Goal: Task Accomplishment & Management: Use online tool/utility

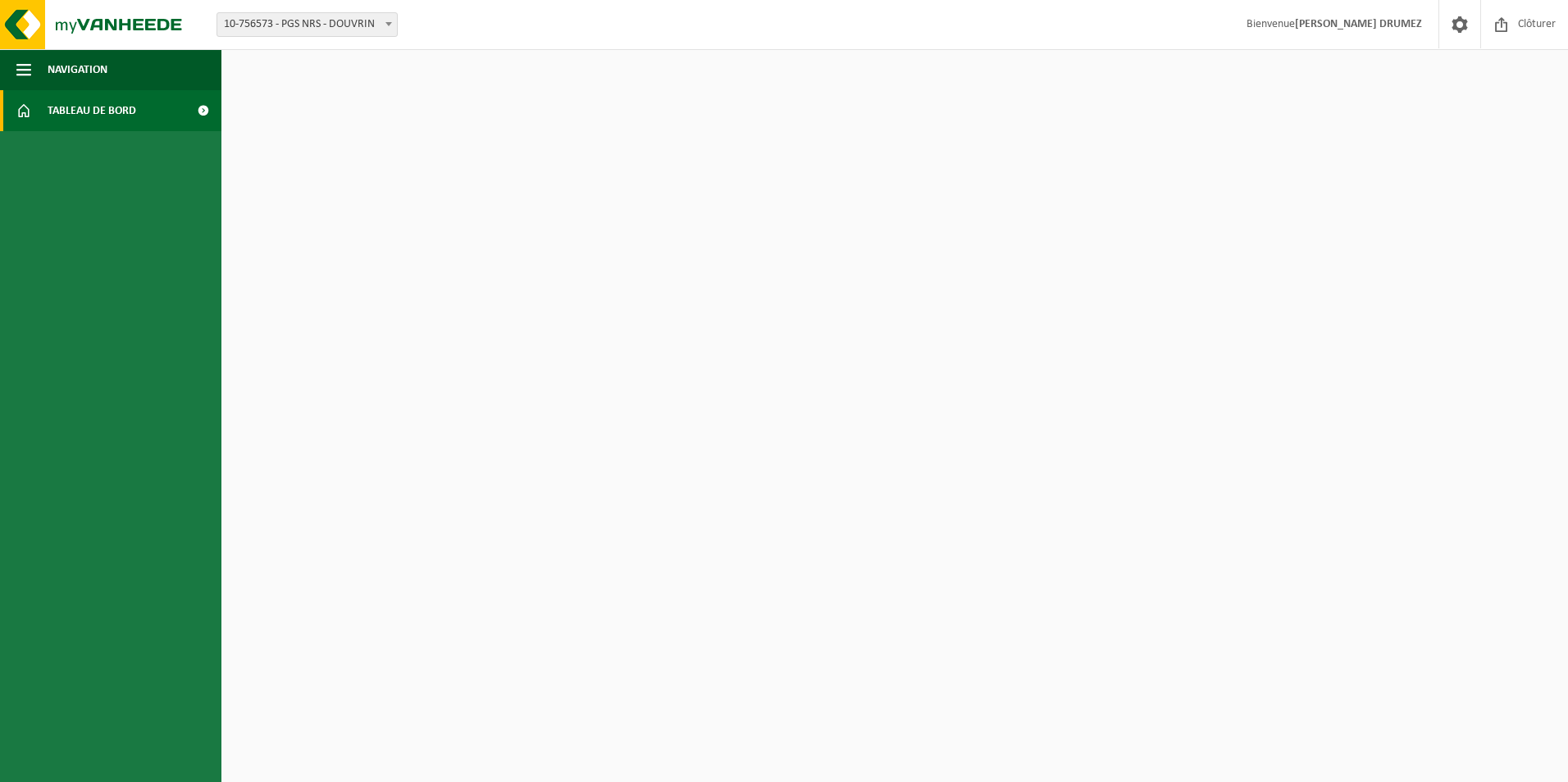
click at [154, 109] on link "Tableau de bord" at bounding box center [111, 110] width 222 height 41
click at [200, 111] on span at bounding box center [203, 110] width 37 height 41
click at [31, 111] on link "Tableau de bord" at bounding box center [111, 110] width 222 height 41
drag, startPoint x: 132, startPoint y: 32, endPoint x: 103, endPoint y: 48, distance: 33.1
click at [129, 32] on img at bounding box center [98, 24] width 197 height 49
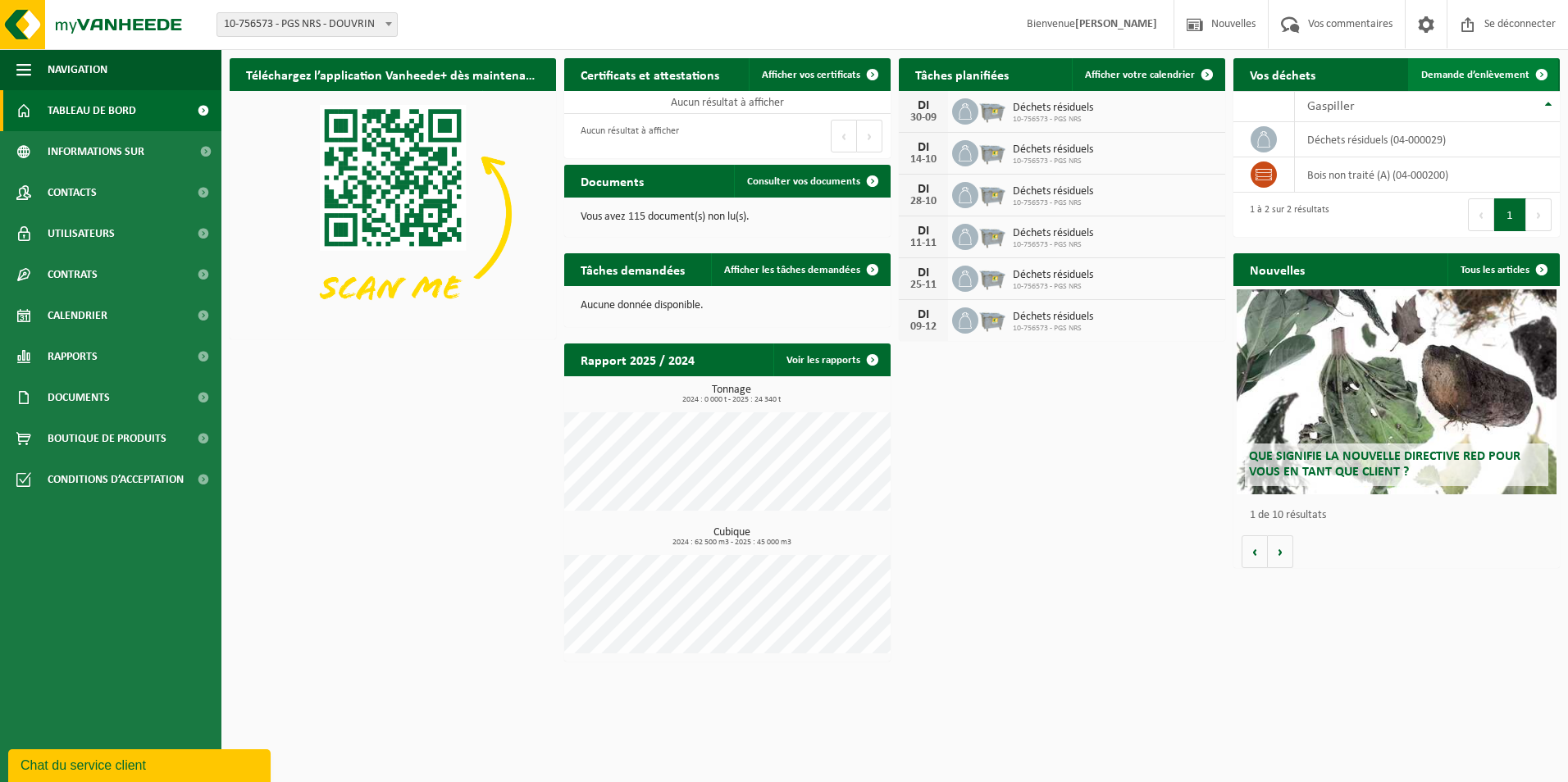
click at [1501, 72] on span "Demande d’enlèvement" at bounding box center [1475, 75] width 108 height 11
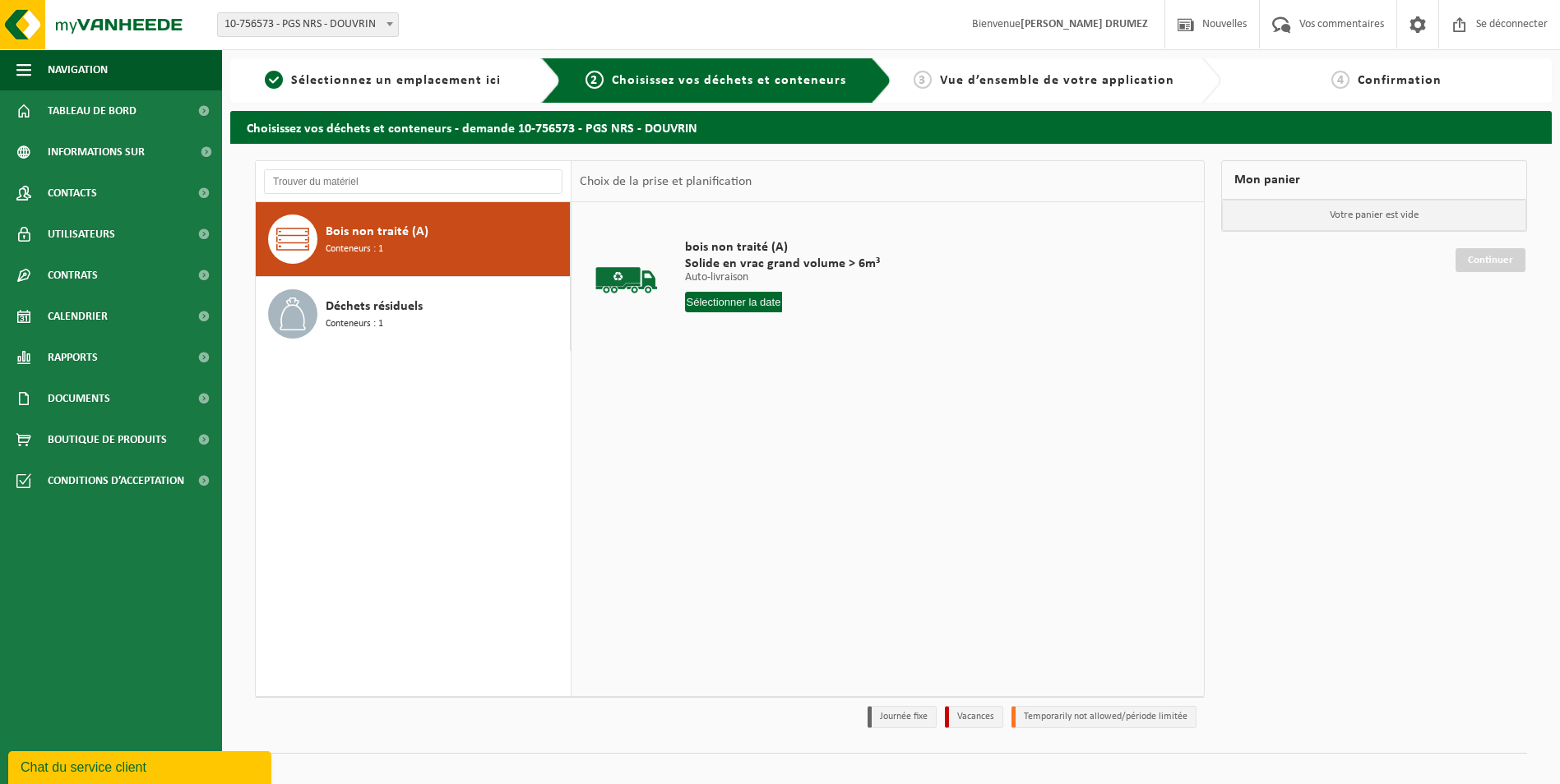
click at [772, 309] on input "text" at bounding box center [733, 302] width 98 height 21
click at [702, 500] on div "29" at bounding box center [702, 500] width 34 height 26
type input "Van 2025-09-29"
click at [752, 334] on input "1" at bounding box center [735, 333] width 100 height 22
type input "2"
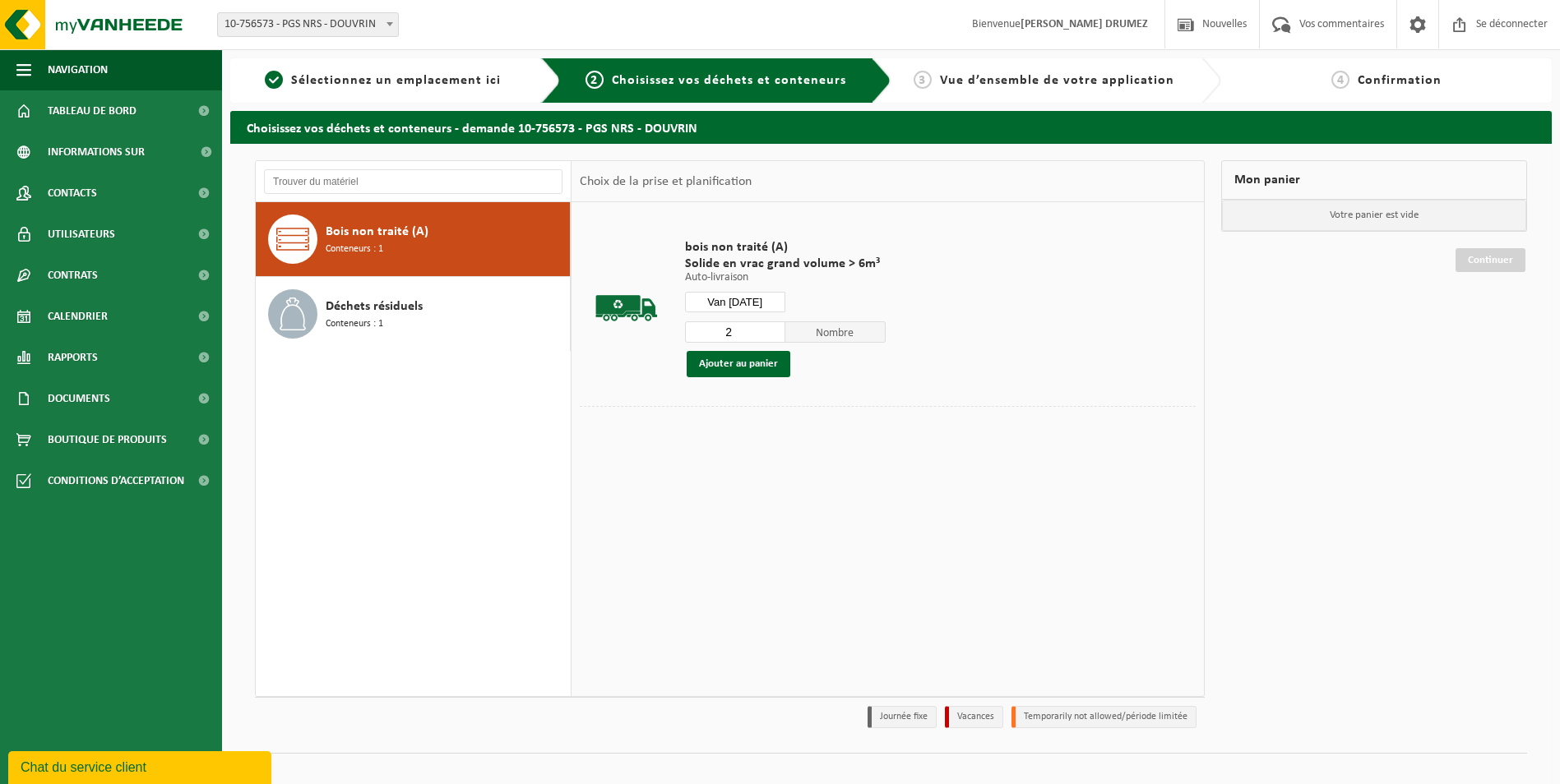
click at [773, 328] on input "2" at bounding box center [735, 333] width 100 height 22
click at [757, 366] on button "Ajouter au panier" at bounding box center [738, 364] width 104 height 26
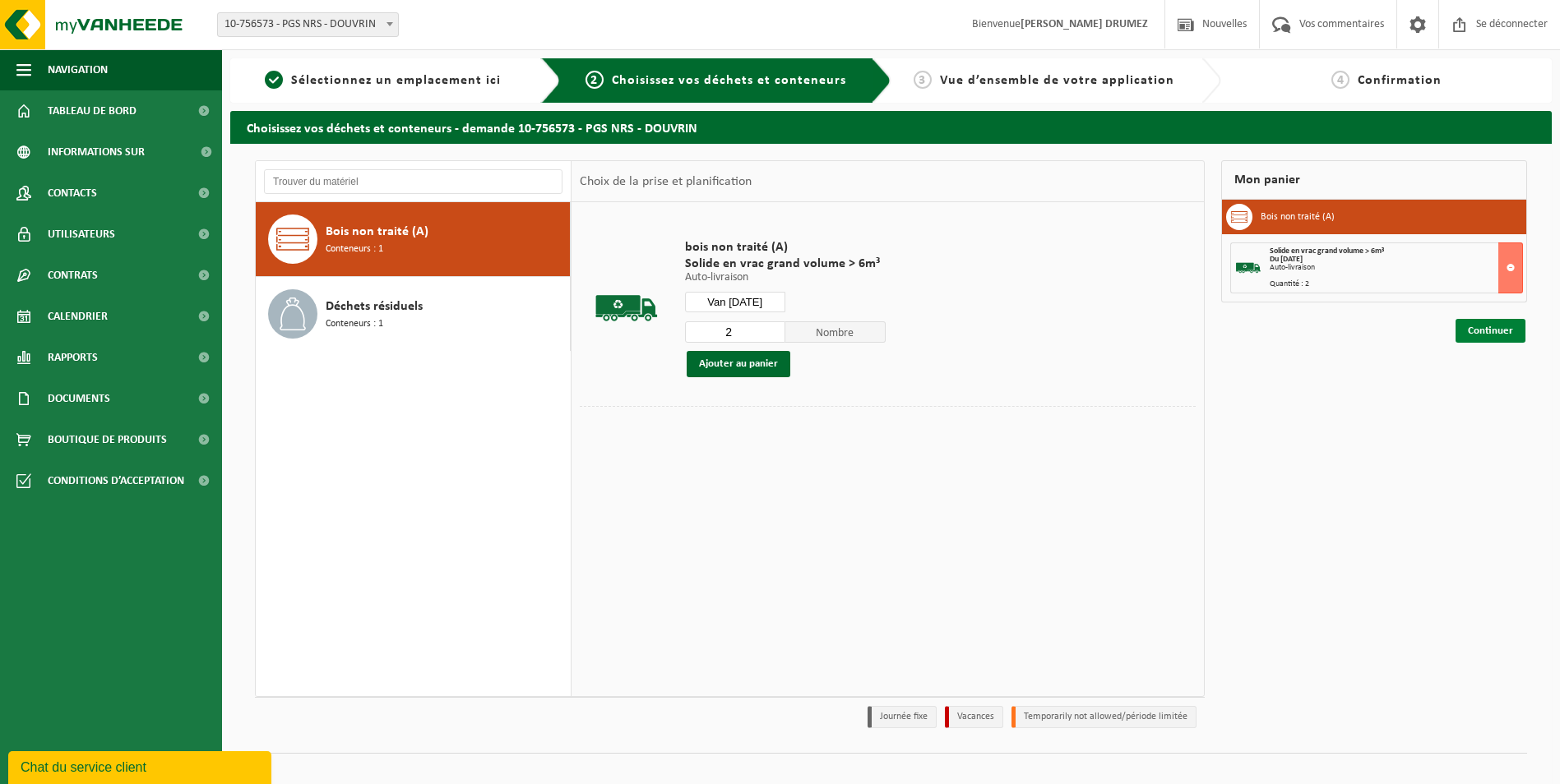
drag, startPoint x: 1488, startPoint y: 333, endPoint x: 1274, endPoint y: 367, distance: 216.7
click at [1487, 333] on link "Continuer" at bounding box center [1491, 331] width 70 height 24
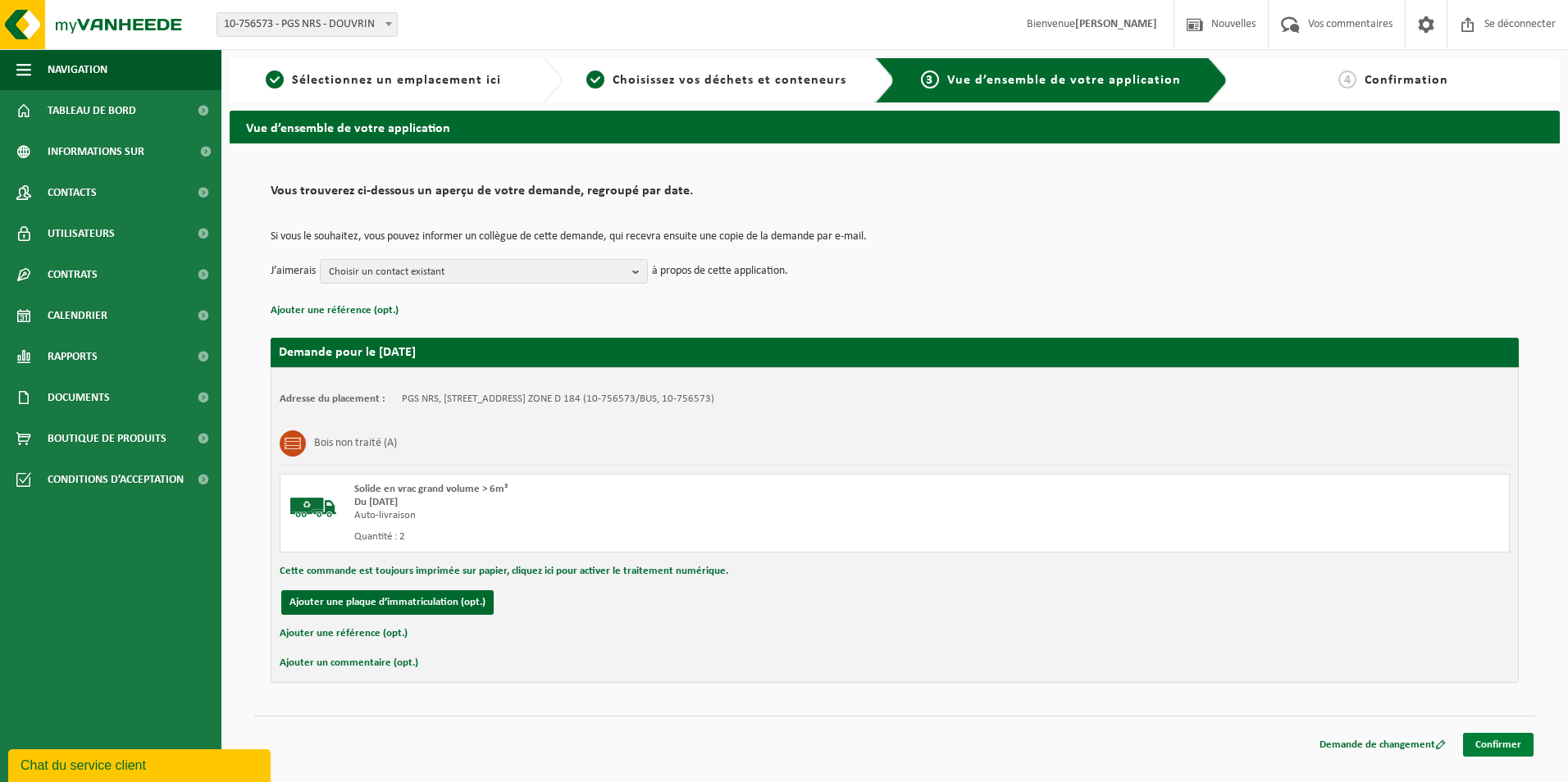
click at [1503, 754] on link "Confirmer" at bounding box center [1498, 744] width 71 height 24
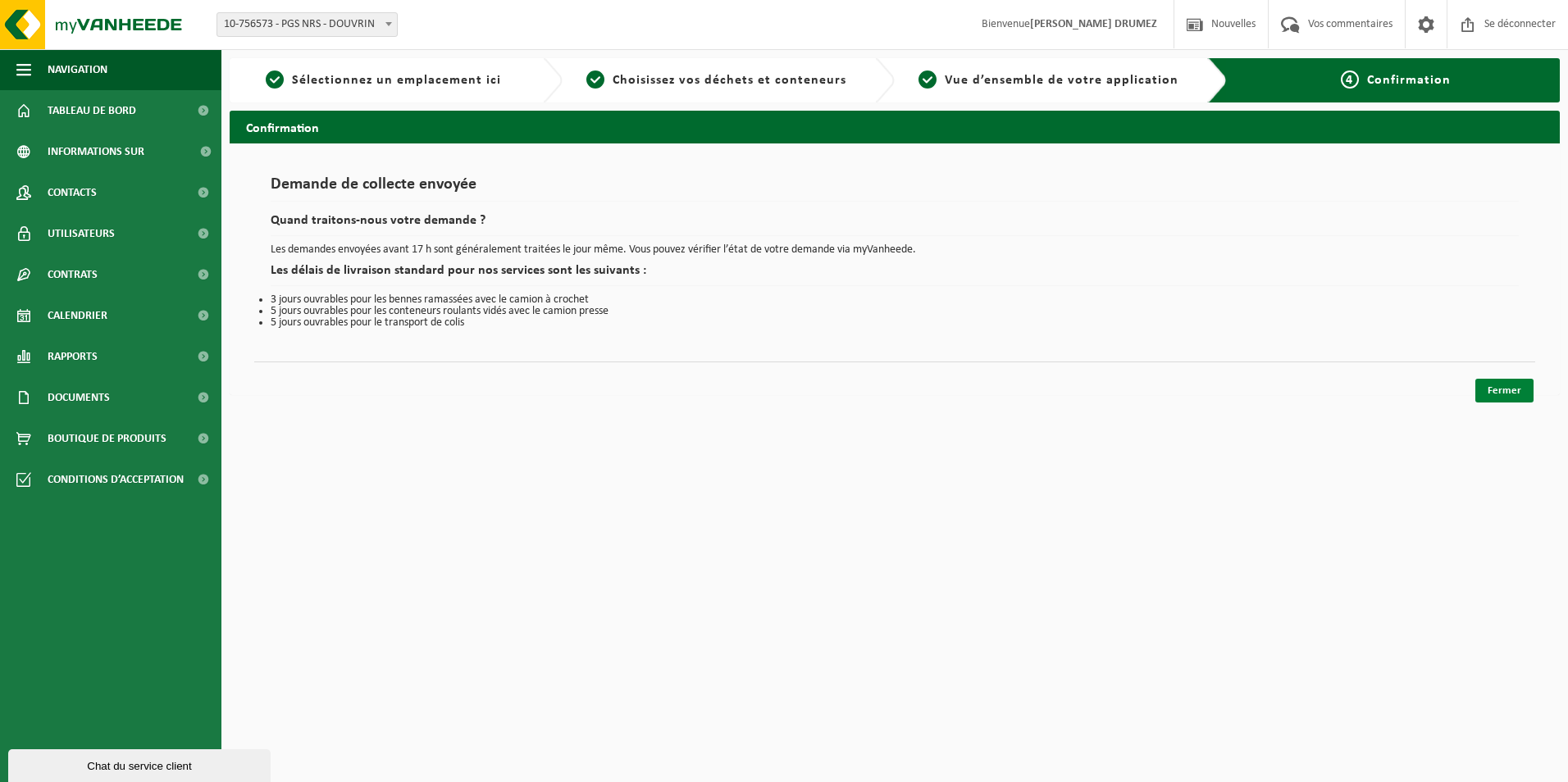
click at [1509, 392] on link "Fermer" at bounding box center [1504, 390] width 58 height 24
